Goal: Complete application form: Complete application form

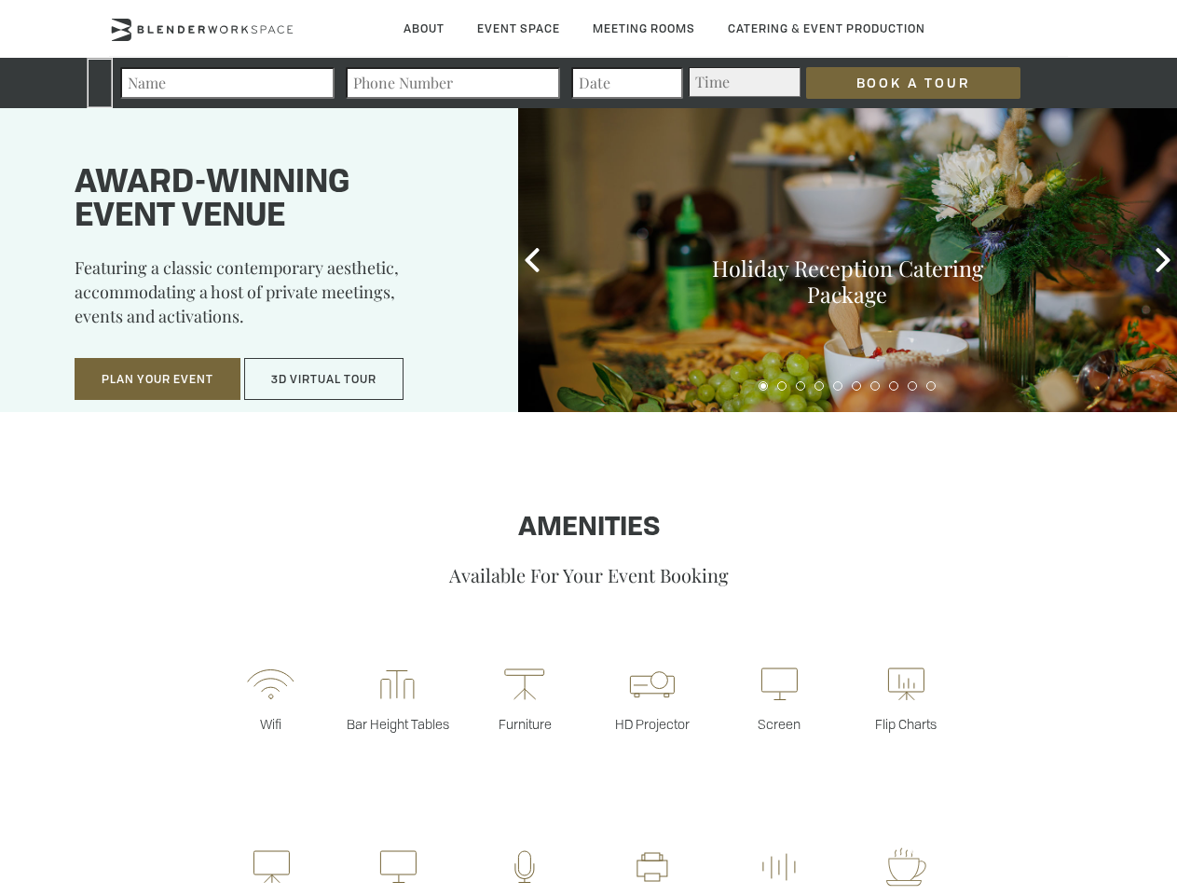
click at [899, 83] on input "Book a Tour" at bounding box center [913, 83] width 214 height 32
click at [158, 379] on button "Plan Your Event" at bounding box center [158, 379] width 166 height 43
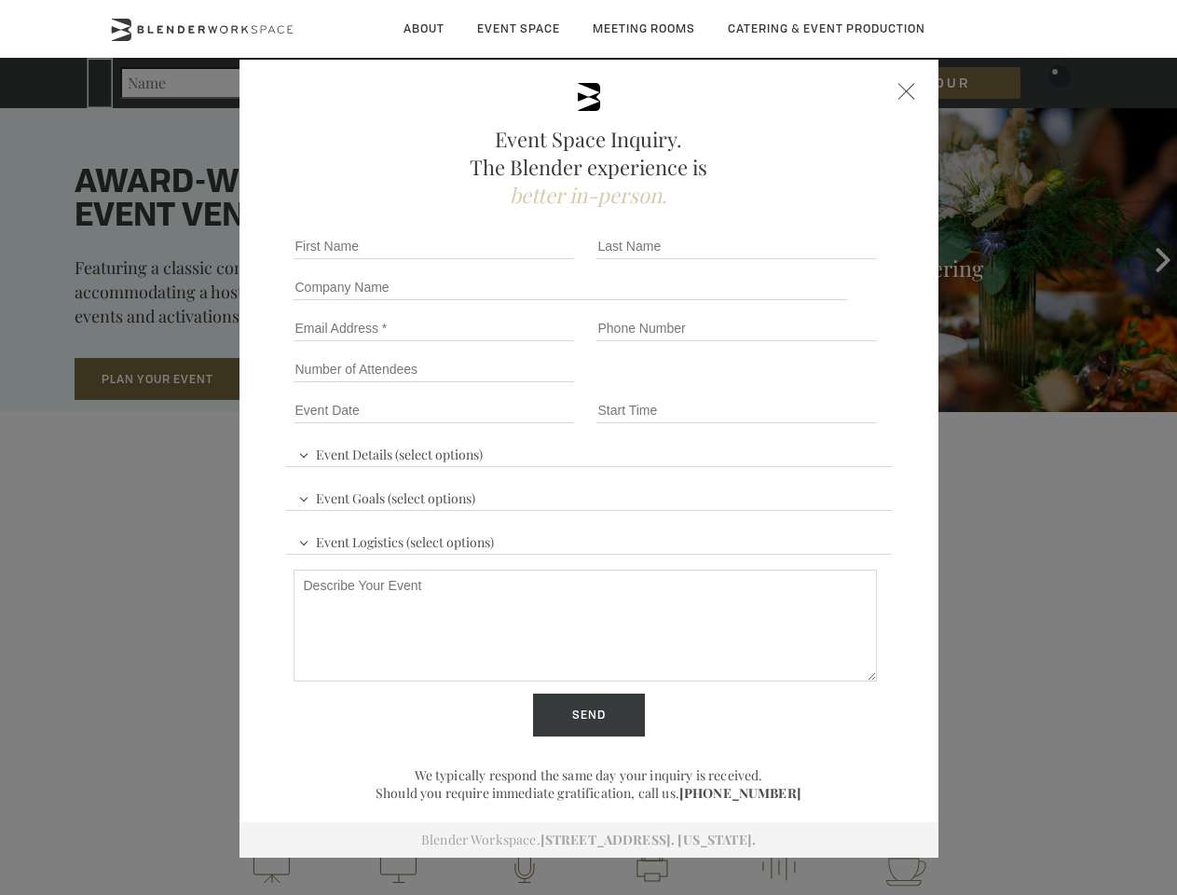
click at [324, 379] on input "Number of Attendees" at bounding box center [434, 369] width 281 height 26
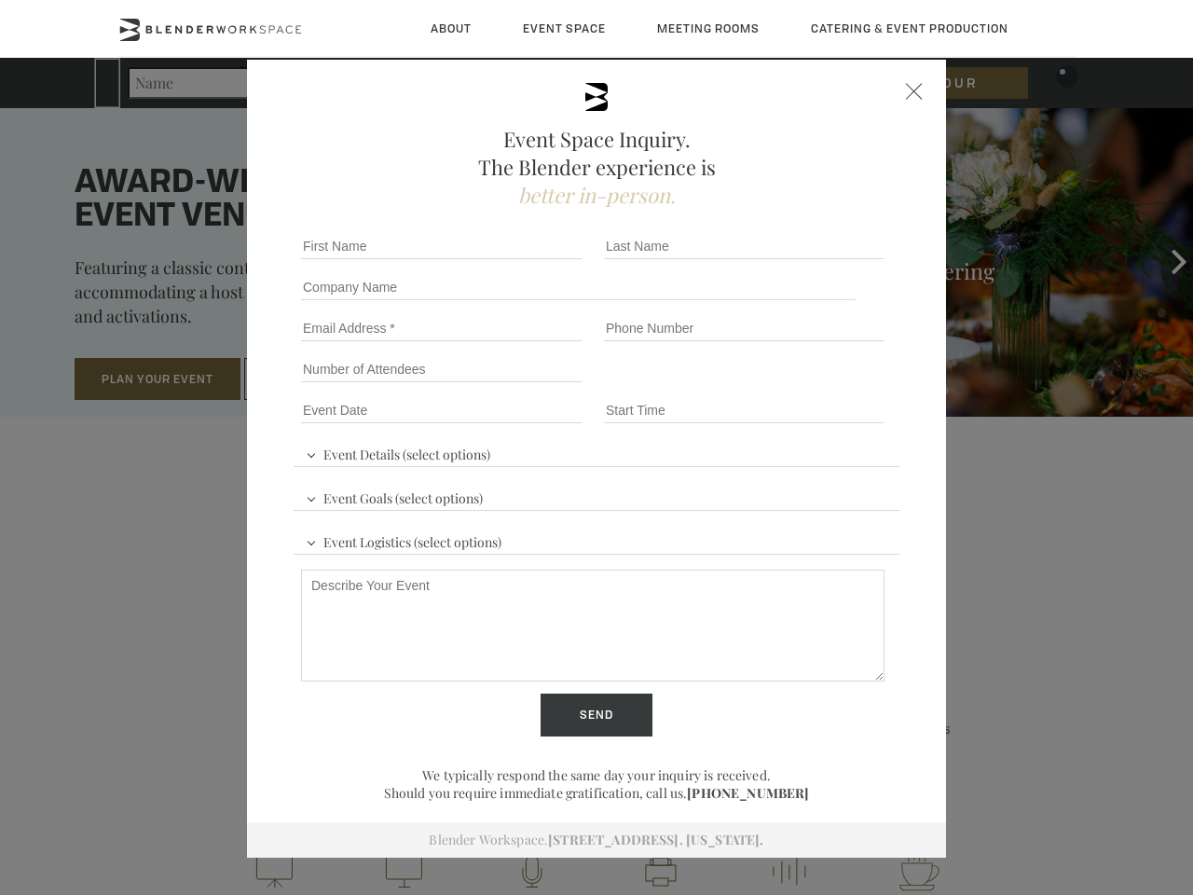
click at [532, 260] on div "First name *" at bounding box center [445, 246] width 303 height 41
click at [1163, 260] on div "Event Space Inquiry. The Blender experience is better in-person. Event Details …" at bounding box center [596, 447] width 1193 height 895
click at [763, 386] on fieldset "Number of Attendees Budget Range" at bounding box center [597, 369] width 606 height 41
click at [782, 386] on fieldset "Number of Attendees Budget Range" at bounding box center [597, 369] width 606 height 41
click at [801, 386] on fieldset "Number of Attendees Budget Range" at bounding box center [597, 369] width 606 height 41
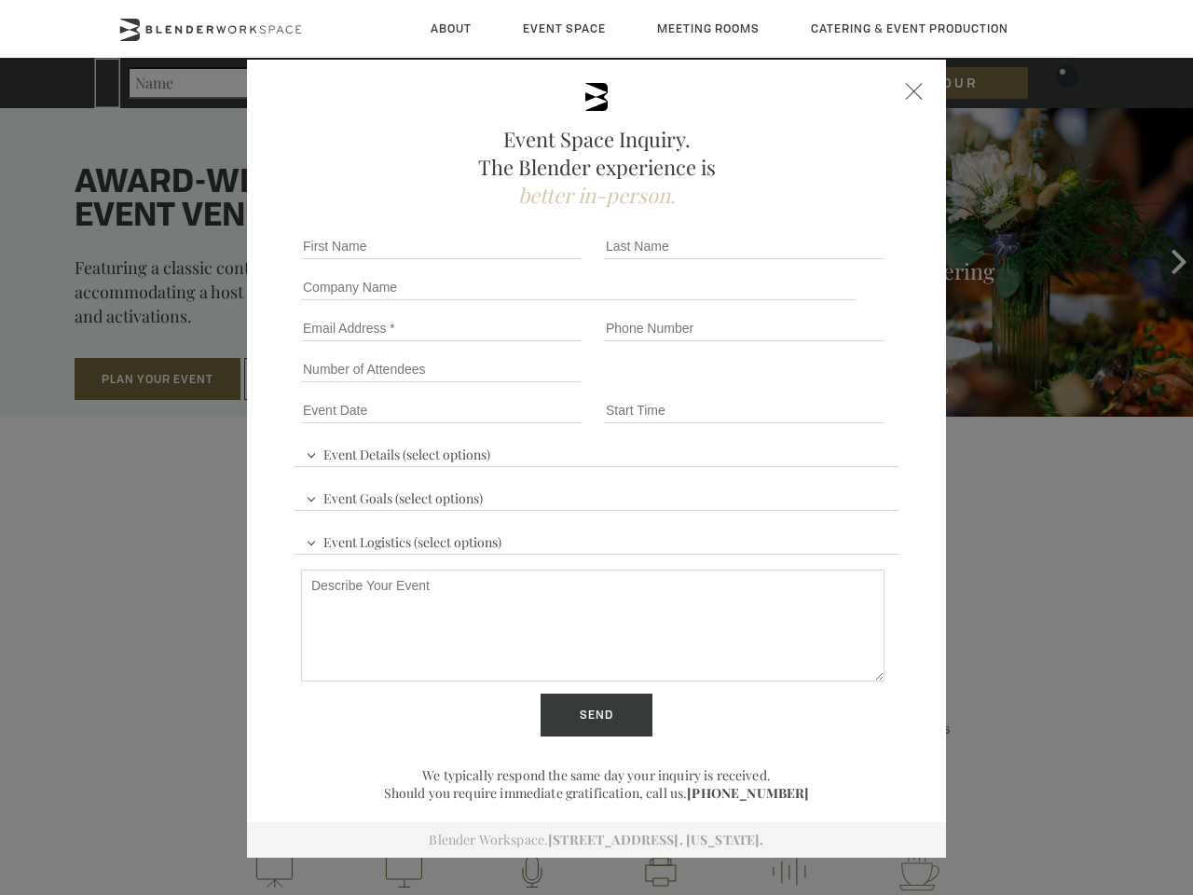
click at [819, 386] on fieldset "Number of Attendees Budget Range" at bounding box center [597, 369] width 606 height 41
click at [838, 386] on fieldset "Number of Attendees Budget Range" at bounding box center [597, 369] width 606 height 41
